Goal: Information Seeking & Learning: Find specific fact

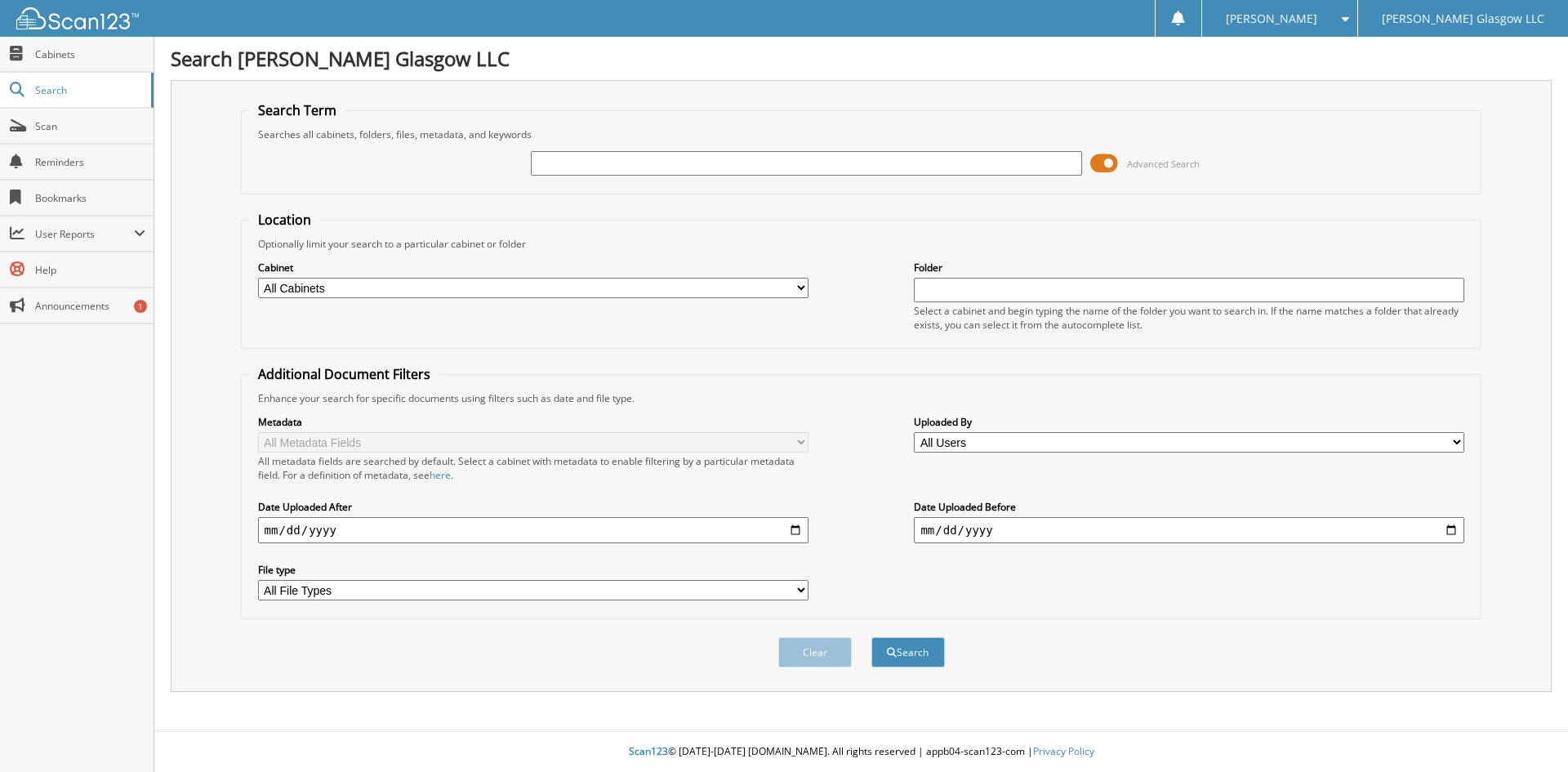
click at [1109, 165] on span at bounding box center [1104, 162] width 27 height 24
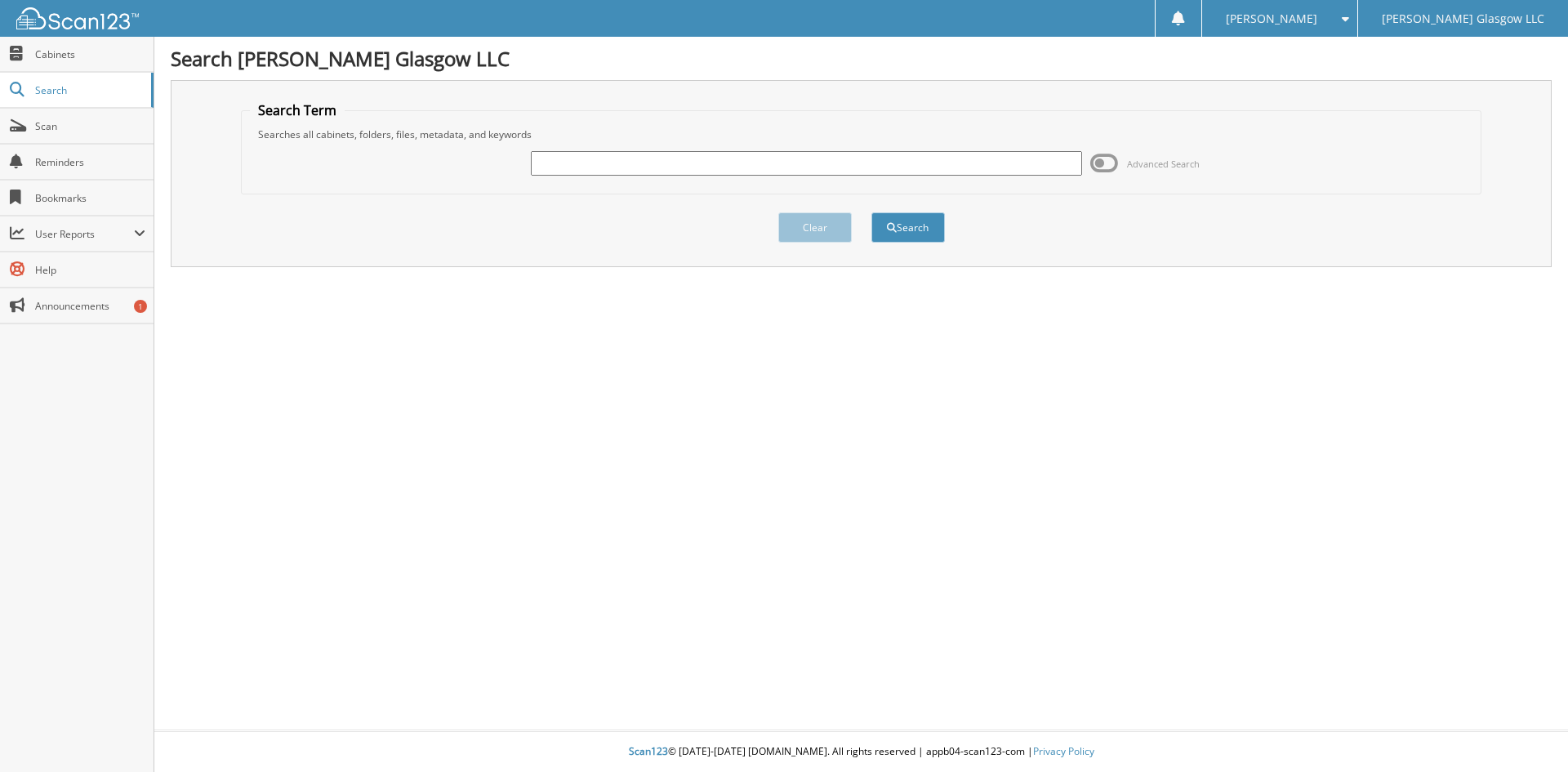
click at [828, 170] on input "text" at bounding box center [806, 162] width 550 height 24
type input "6096894"
click at [872, 212] on button "Search" at bounding box center [908, 227] width 73 height 30
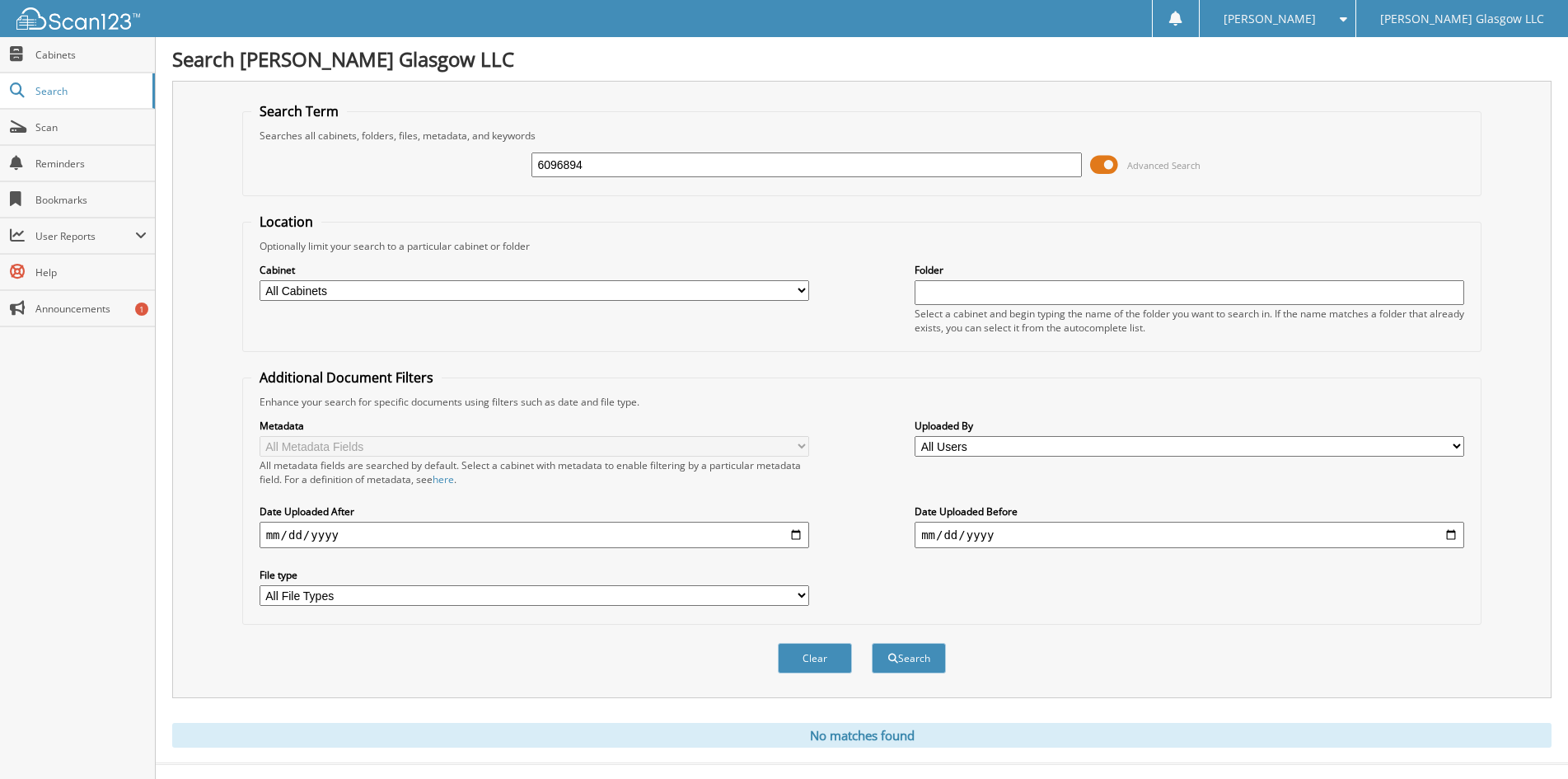
click at [1107, 162] on span at bounding box center [1104, 164] width 28 height 24
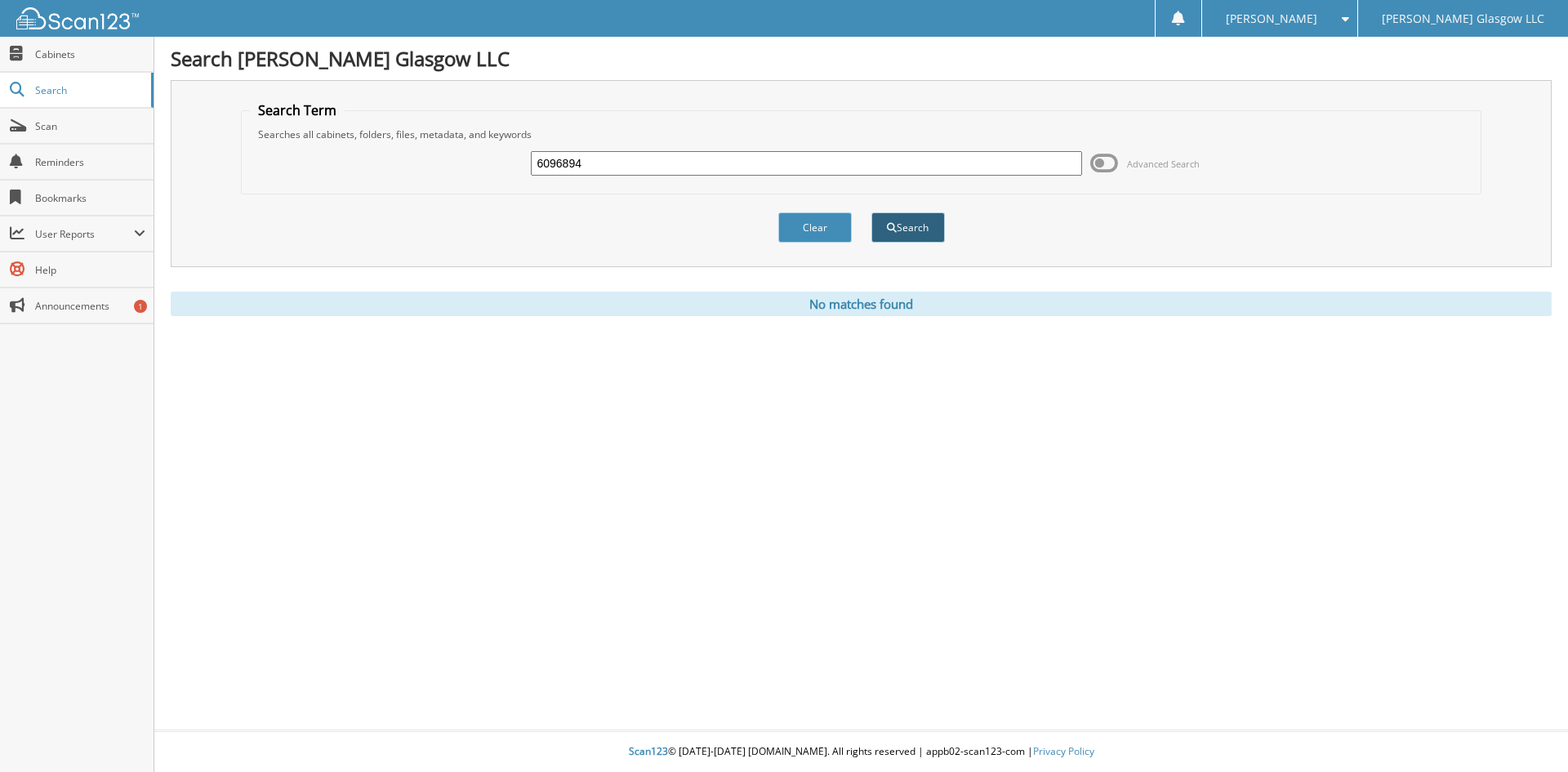
click at [928, 222] on button "Search" at bounding box center [908, 227] width 73 height 30
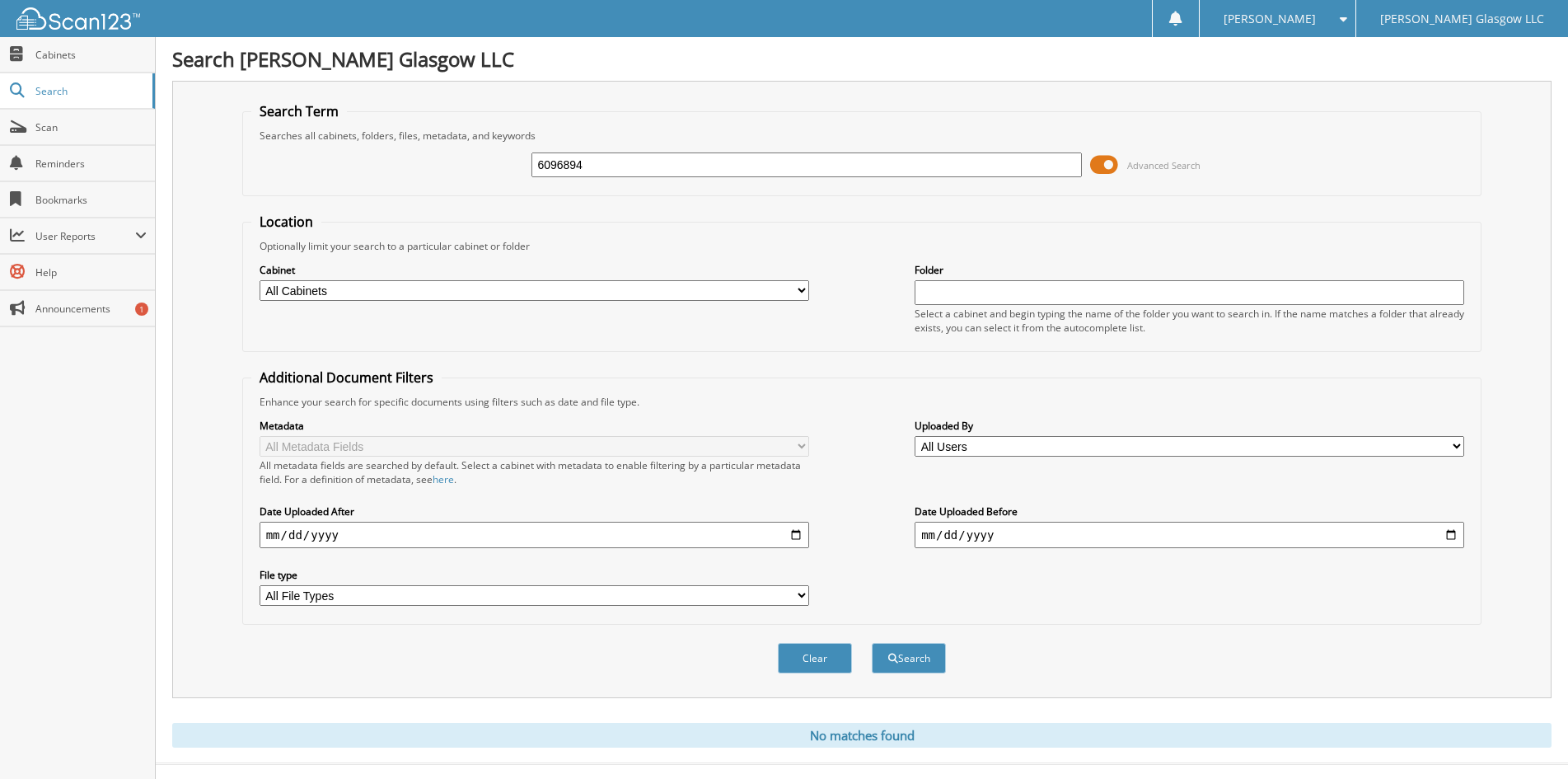
click at [1105, 165] on span at bounding box center [1104, 164] width 28 height 24
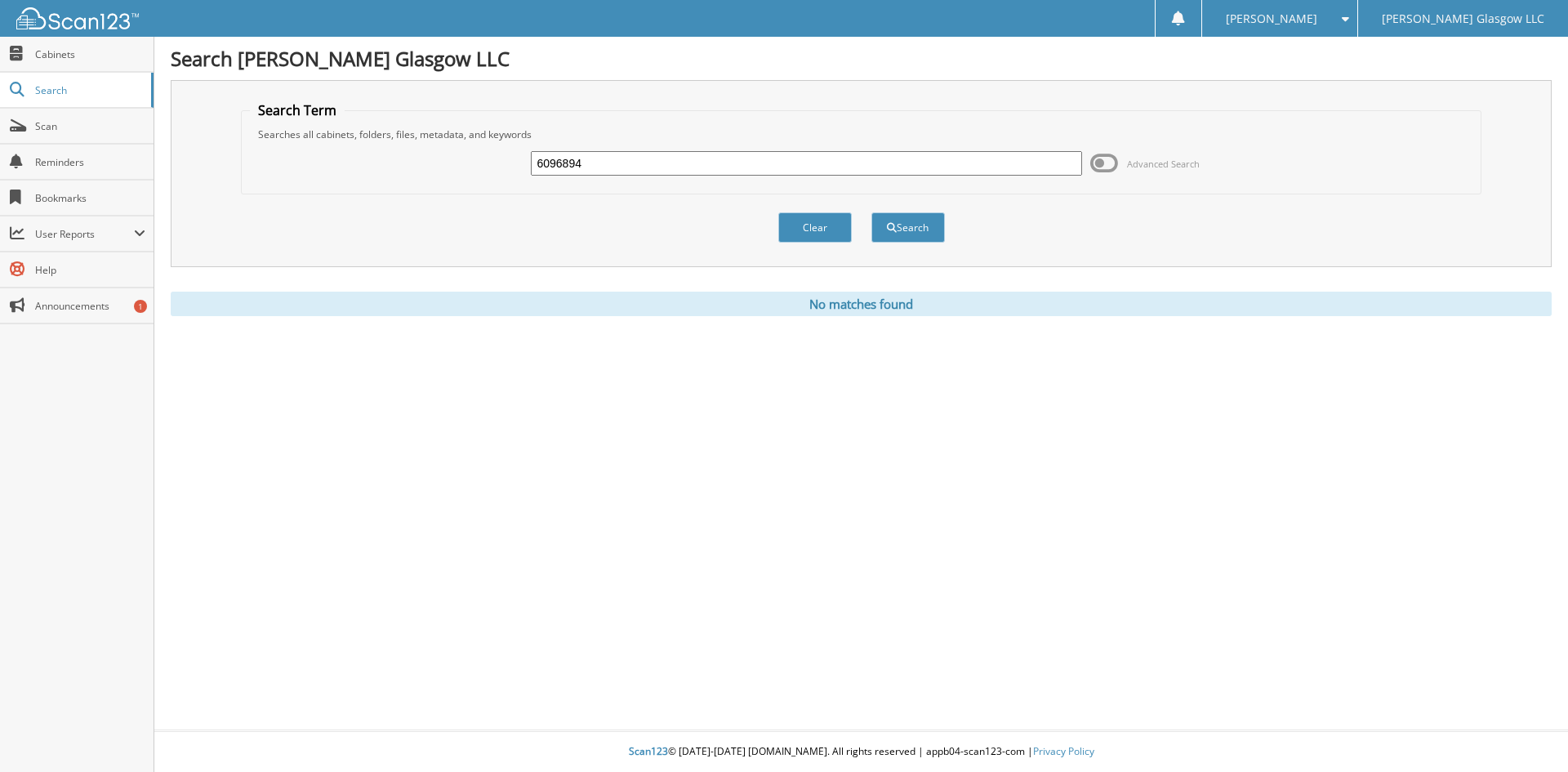
drag, startPoint x: 604, startPoint y: 162, endPoint x: 356, endPoint y: 177, distance: 248.5
click at [356, 177] on div "6096894 Advanced Search" at bounding box center [861, 163] width 1223 height 44
type input "6094546"
click at [893, 227] on span "submit" at bounding box center [892, 228] width 10 height 10
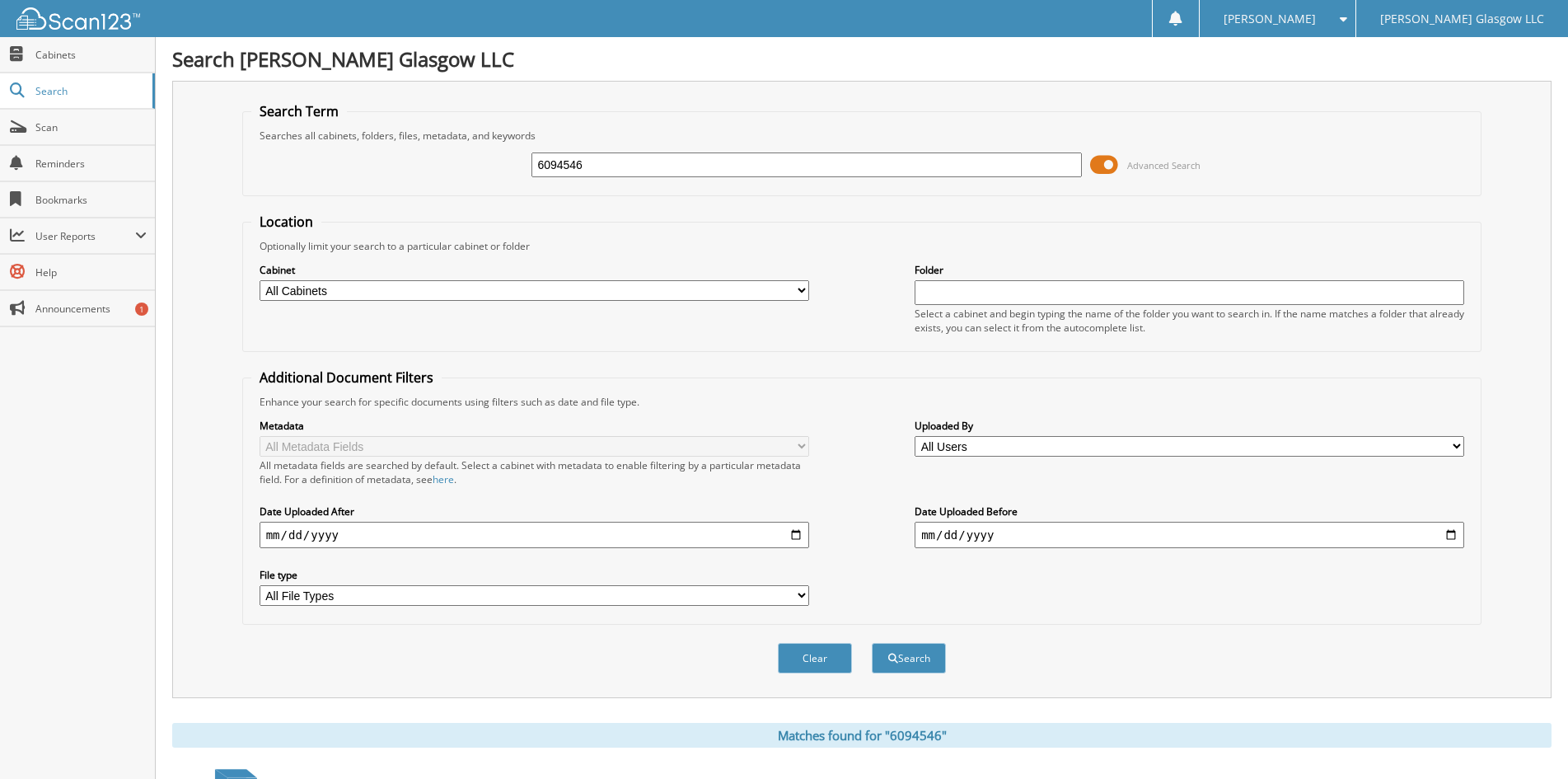
click at [1108, 162] on span at bounding box center [1104, 164] width 28 height 24
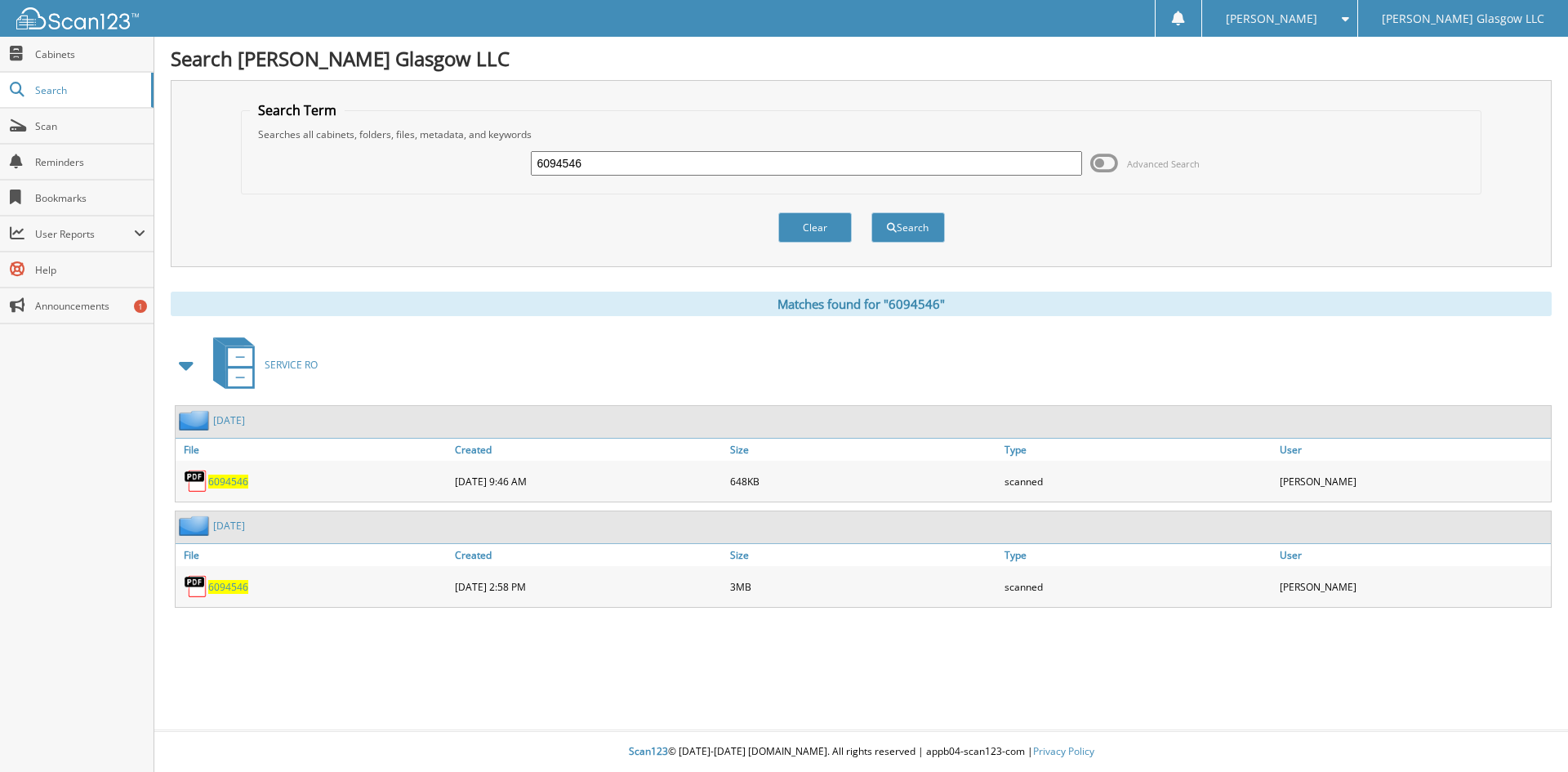
click at [236, 477] on span "6094546" at bounding box center [228, 481] width 40 height 14
click at [814, 224] on button "Clear" at bounding box center [815, 227] width 73 height 30
